Goal: Task Accomplishment & Management: Manage account settings

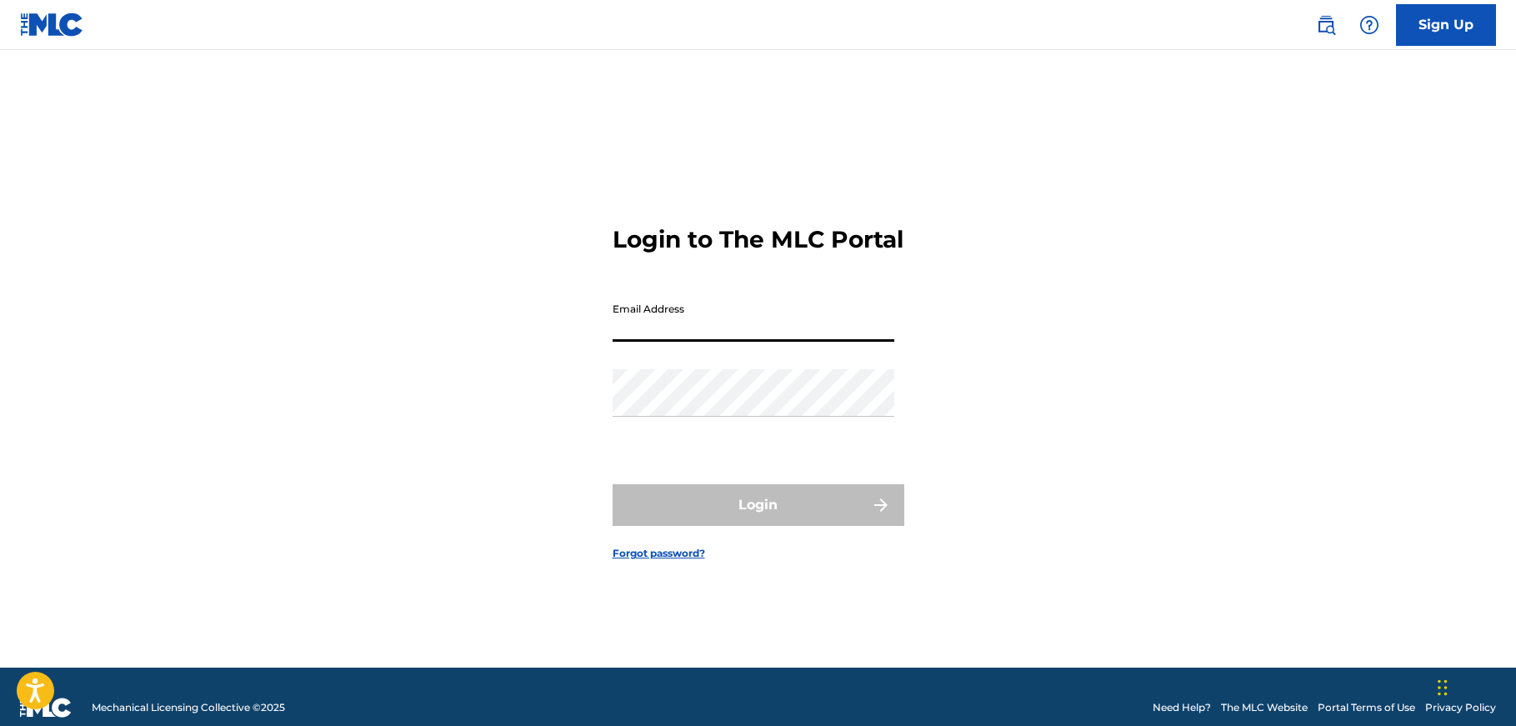
click at [673, 333] on input "Email Address" at bounding box center [754, 318] width 282 height 48
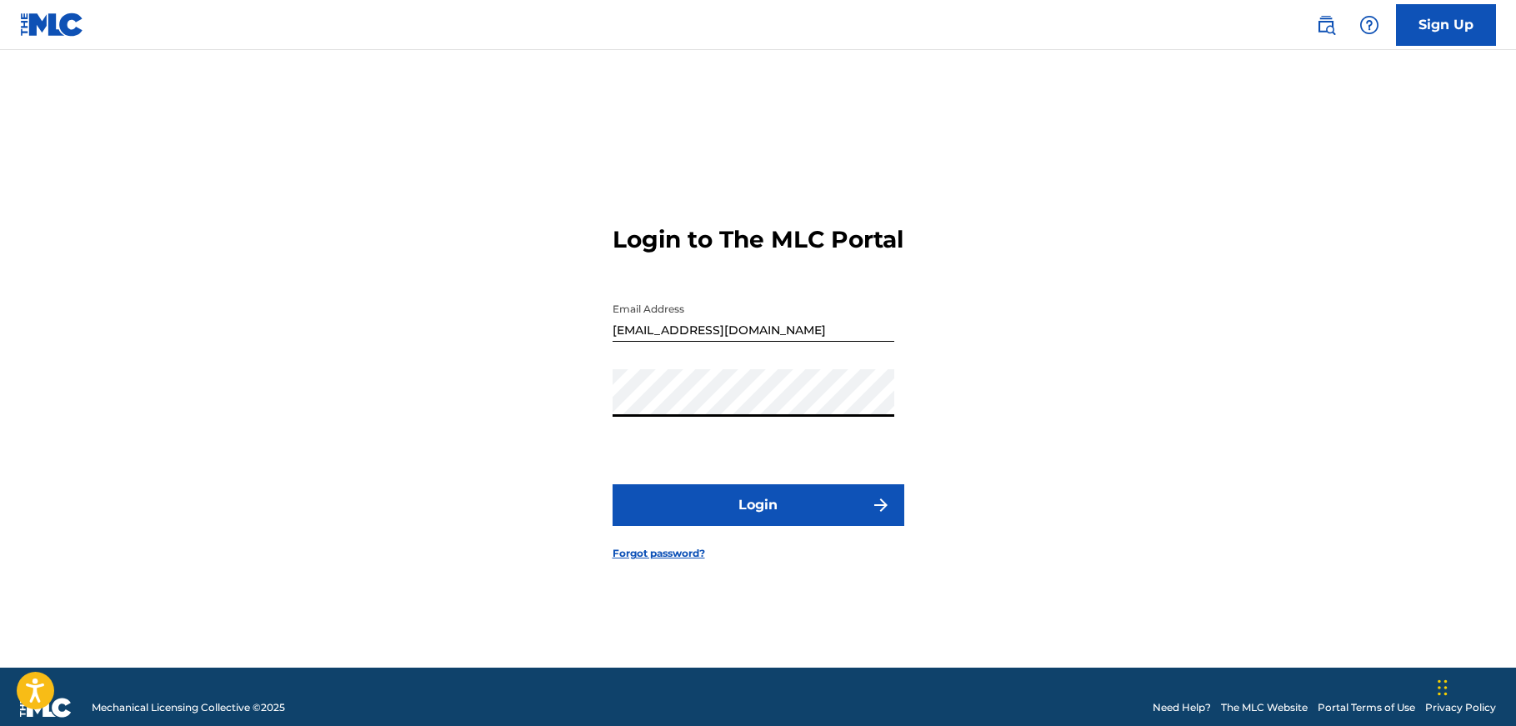
click at [724, 526] on button "Login" at bounding box center [759, 505] width 292 height 42
click at [786, 526] on button "Login" at bounding box center [759, 505] width 292 height 42
drag, startPoint x: 778, startPoint y: 340, endPoint x: 601, endPoint y: 333, distance: 176.9
click at [613, 333] on input "[EMAIL_ADDRESS][DOMAIN_NAME]" at bounding box center [754, 318] width 282 height 48
type input "[EMAIL_ADDRESS][DOMAIN_NAME]"
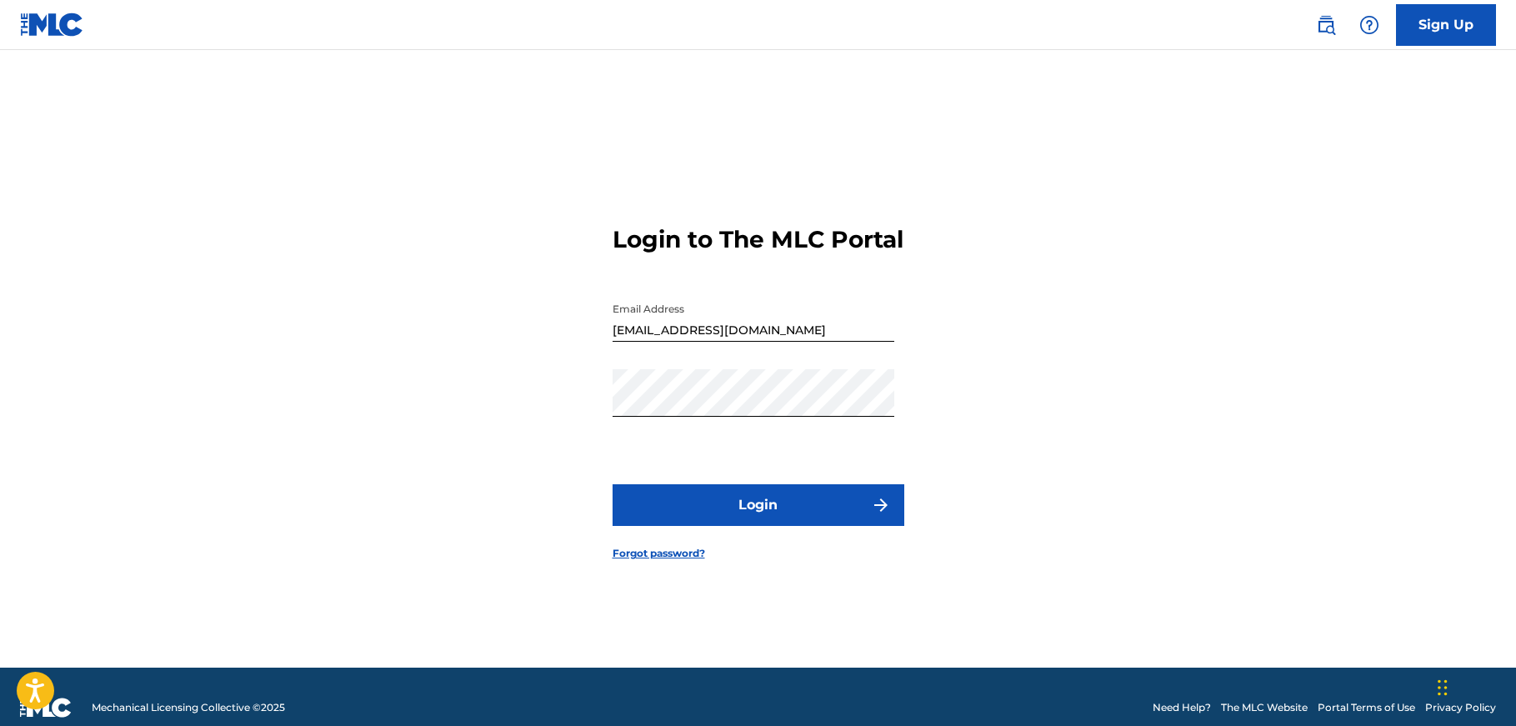
click at [754, 523] on button "Login" at bounding box center [759, 505] width 292 height 42
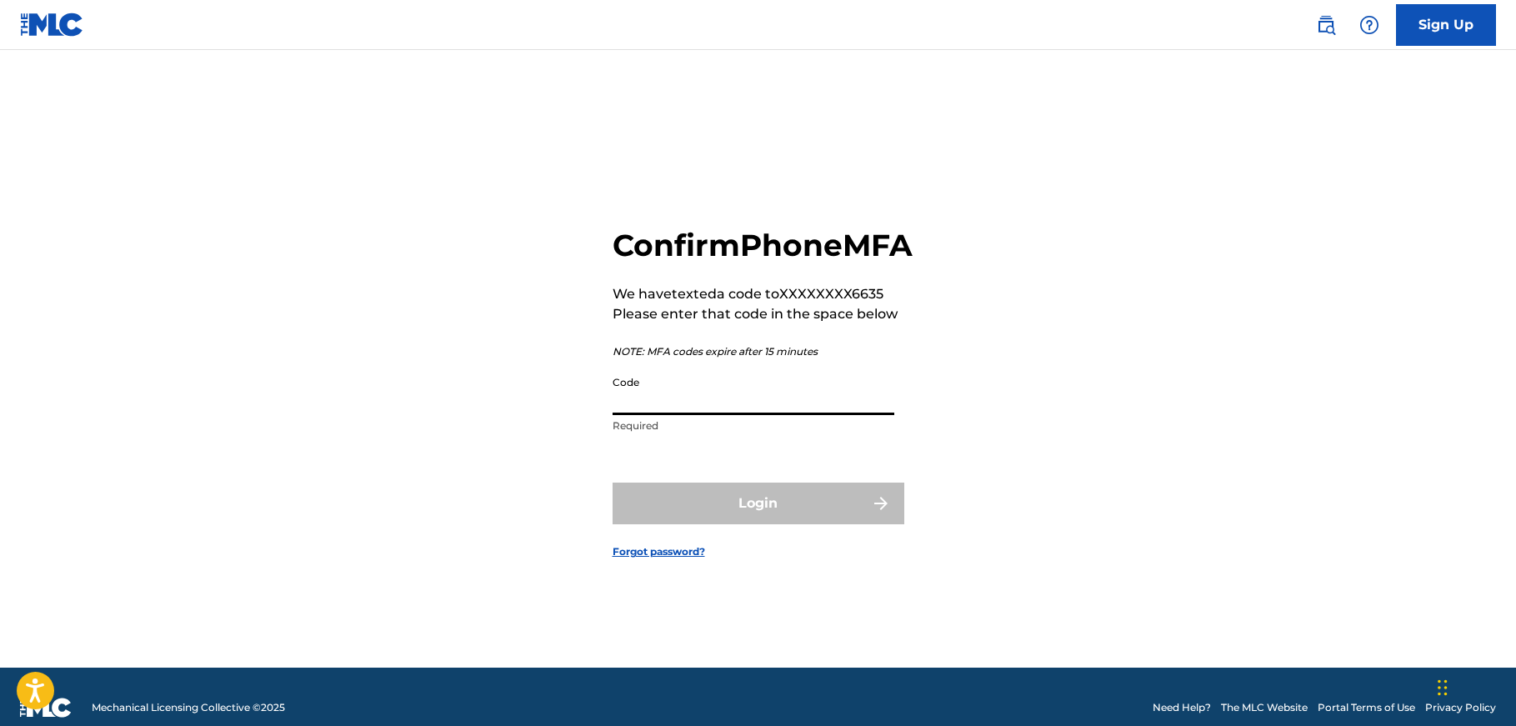
click at [701, 410] on input "Code" at bounding box center [754, 392] width 282 height 48
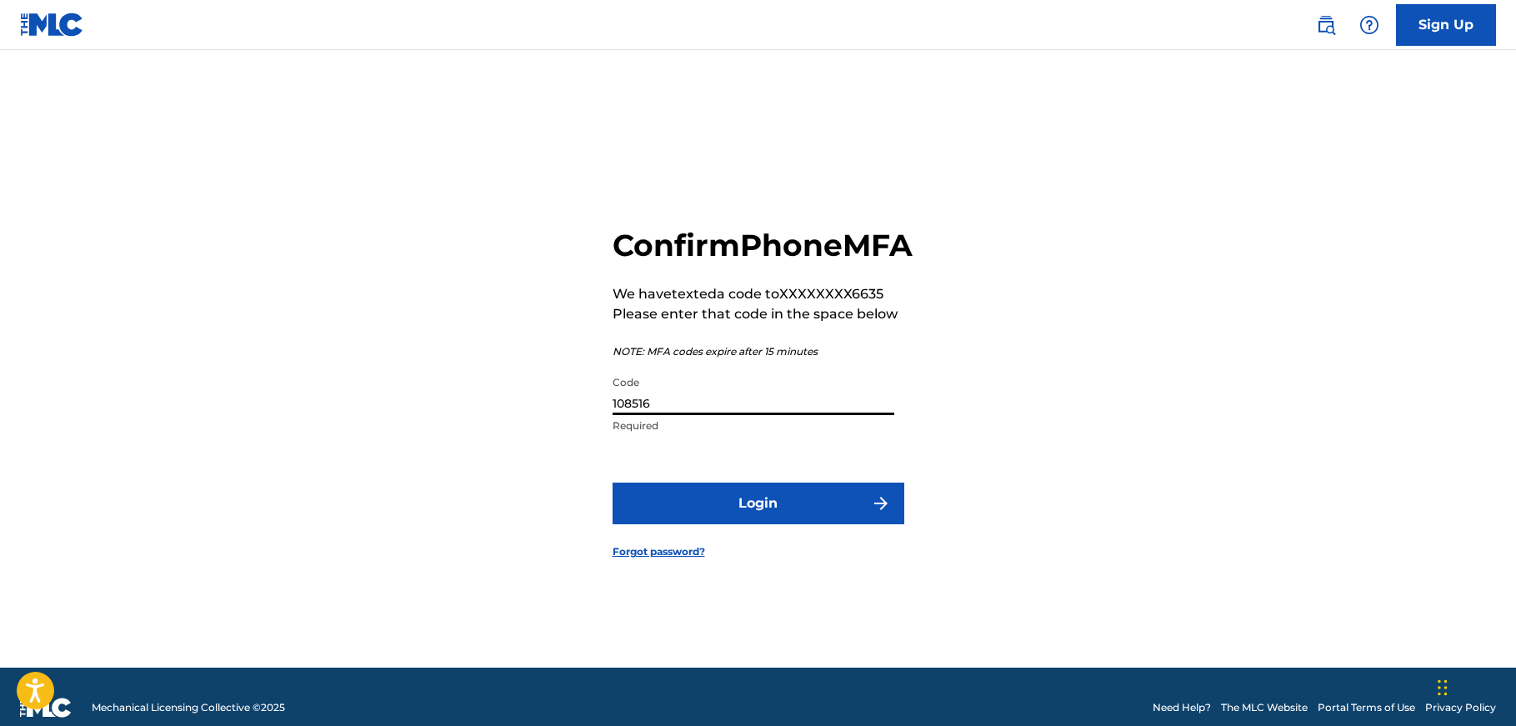
type input "108516"
click at [613, 483] on button "Login" at bounding box center [759, 504] width 292 height 42
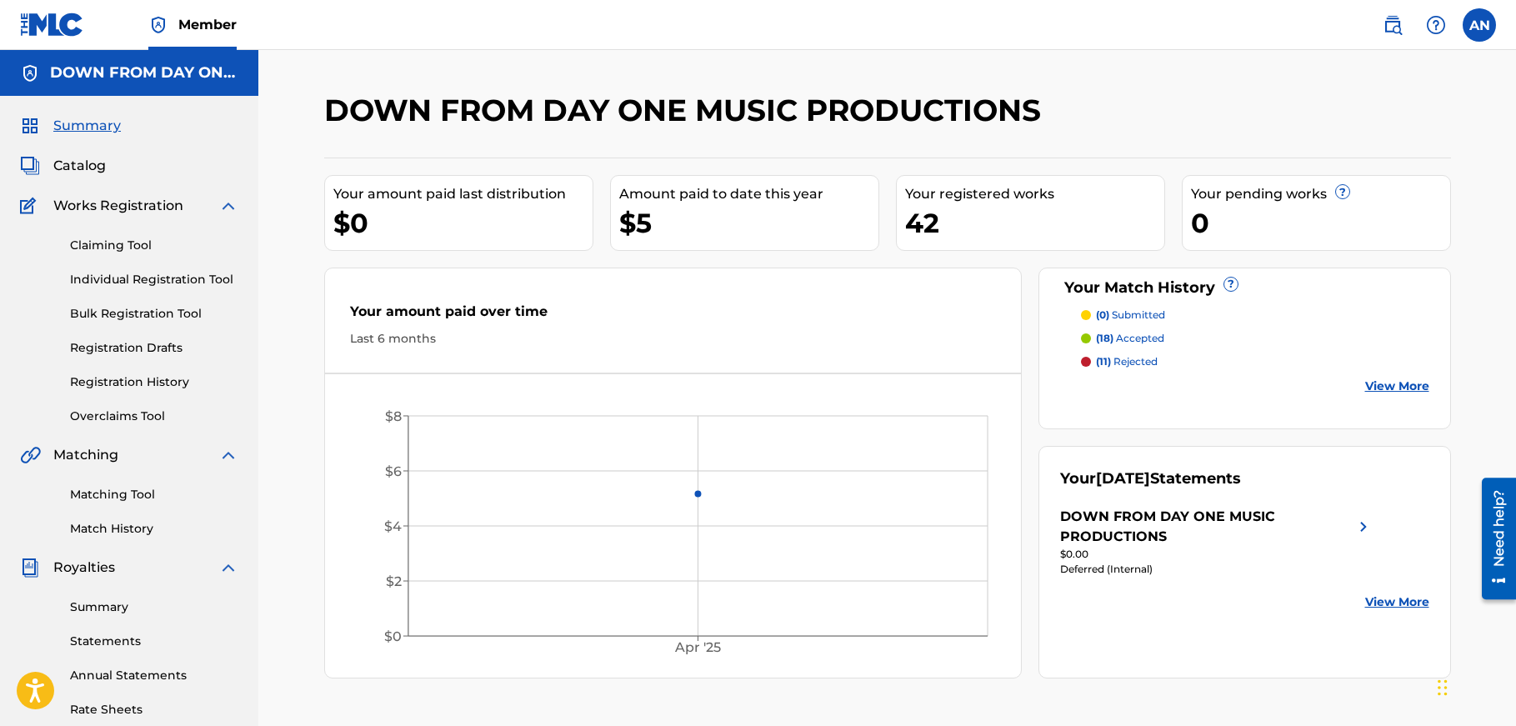
click at [123, 644] on link "Statements" at bounding box center [154, 642] width 168 height 18
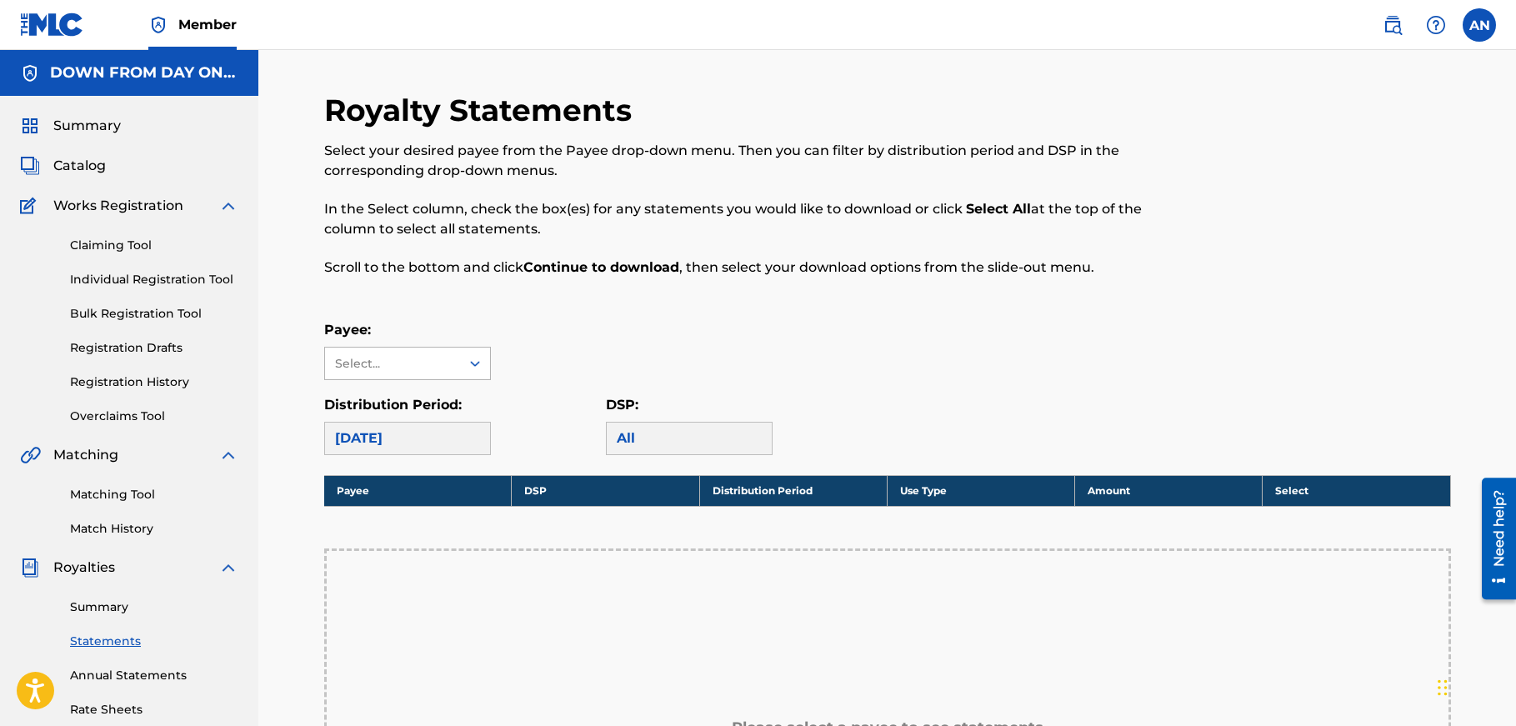
click at [474, 364] on icon at bounding box center [475, 363] width 17 height 17
click at [409, 436] on div "DOWN FROM DAY ONE MUSIC PRODUCTIONS" at bounding box center [407, 421] width 165 height 82
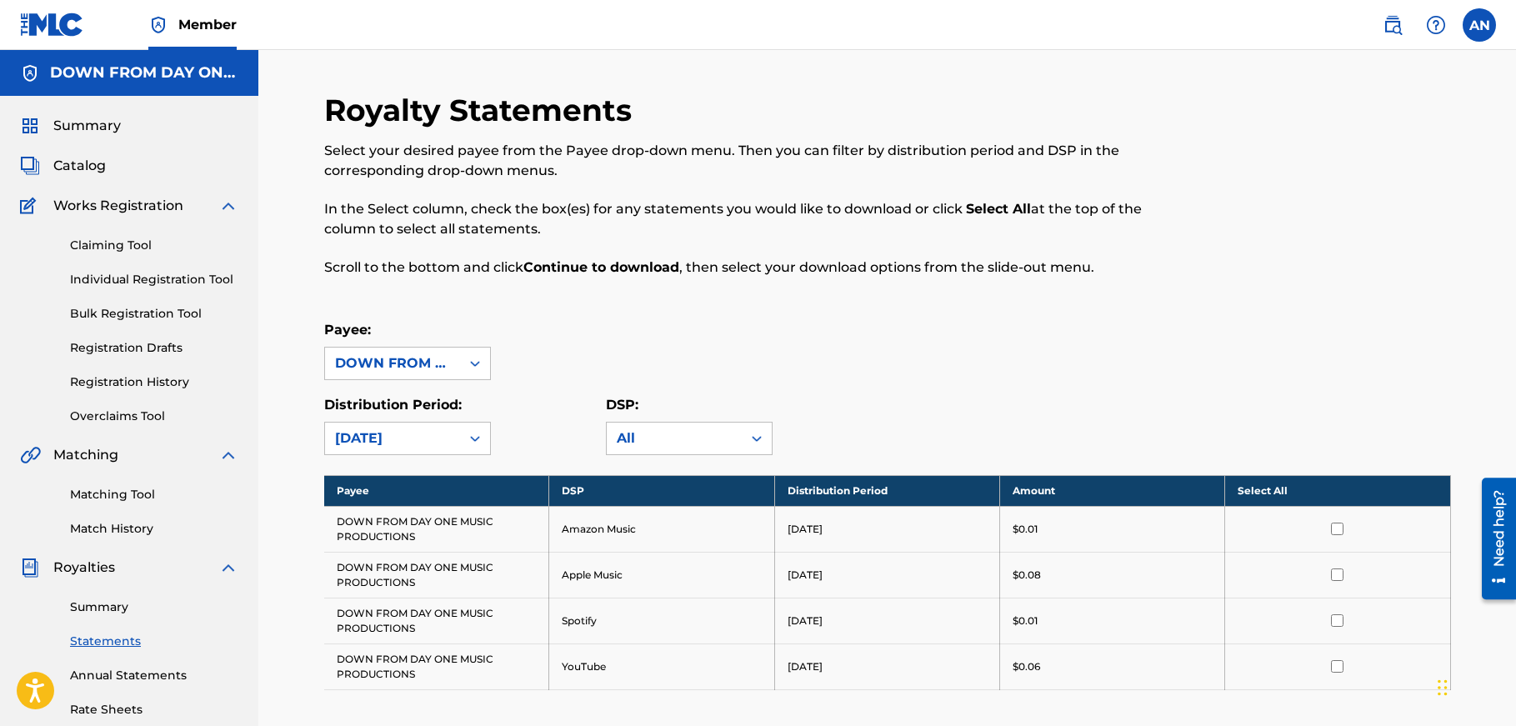
click at [1489, 25] on label at bounding box center [1479, 24] width 33 height 33
click at [1480, 25] on input "AN [PERSON_NAME] [EMAIL_ADDRESS][DOMAIN_NAME] Notification Preferences Profile …" at bounding box center [1480, 25] width 0 height 0
click at [1330, 237] on p "Log out" at bounding box center [1318, 235] width 39 height 15
click at [1480, 25] on input "AN [PERSON_NAME] [EMAIL_ADDRESS][DOMAIN_NAME] Notification Preferences Profile …" at bounding box center [1480, 25] width 0 height 0
